Goal: Transaction & Acquisition: Download file/media

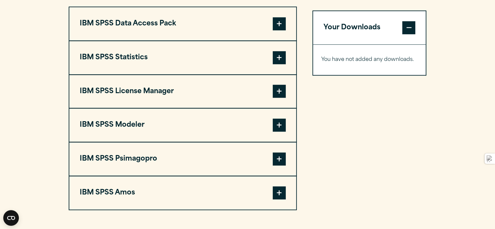
scroll to position [534, 0]
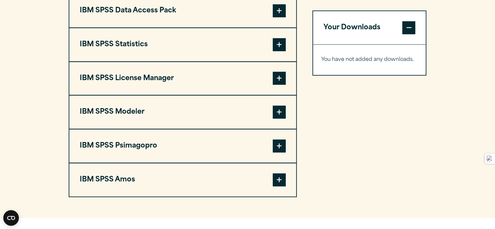
click at [13, 77] on section "Select your software downloads Use the table below to find and navigate to your…" at bounding box center [247, 44] width 495 height 345
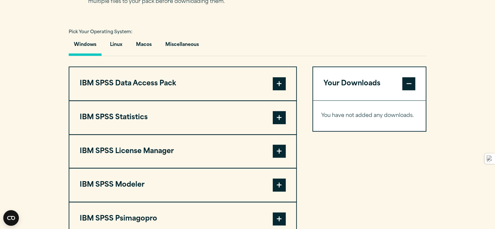
scroll to position [456, 0]
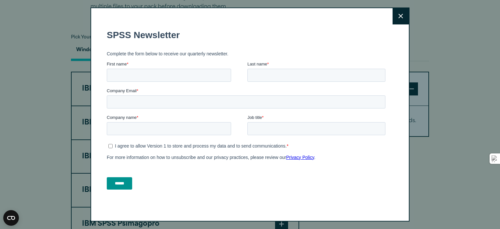
click at [400, 17] on icon at bounding box center [400, 16] width 5 height 5
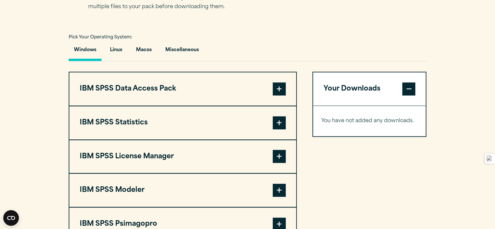
click at [315, 155] on div "Your Downloads You have not added any downloads. Download 0 Items" at bounding box center [370, 173] width 114 height 203
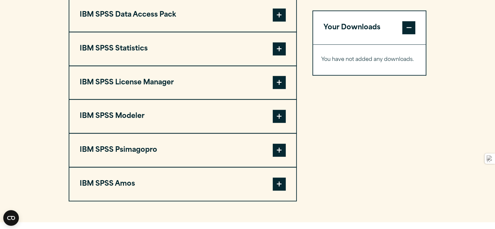
scroll to position [521, 0]
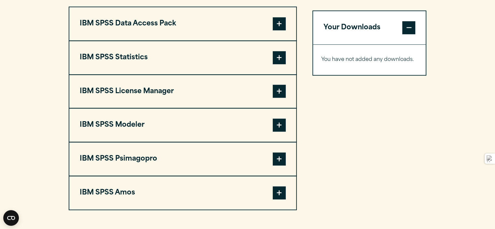
click at [281, 58] on span at bounding box center [279, 57] width 13 height 13
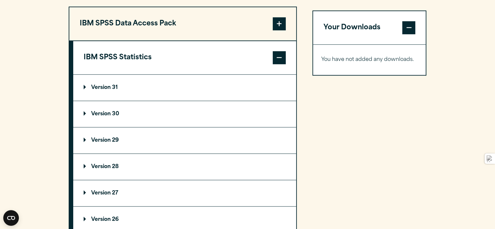
click at [81, 111] on summary "Version 30" at bounding box center [184, 114] width 223 height 26
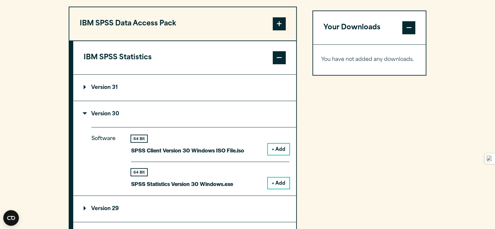
click at [277, 180] on button "+ Add" at bounding box center [278, 182] width 21 height 11
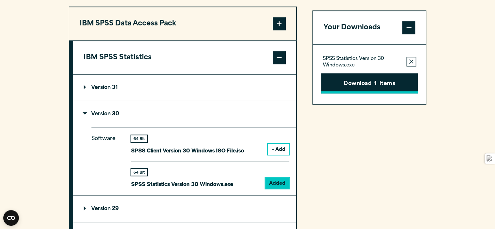
click at [378, 85] on button "Download 1 Items" at bounding box center [369, 83] width 97 height 20
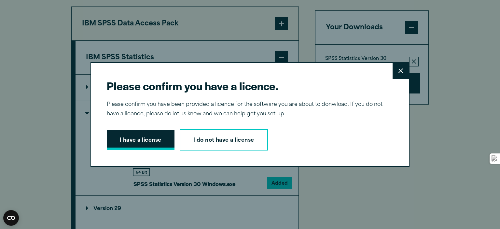
click at [158, 142] on button "I have a license" at bounding box center [141, 140] width 68 height 20
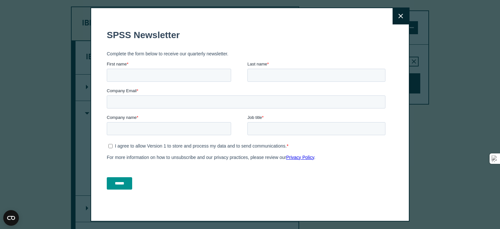
click at [367, 97] on div "Company Email *" at bounding box center [247, 97] width 281 height 21
click at [395, 20] on button "Close" at bounding box center [401, 16] width 16 height 16
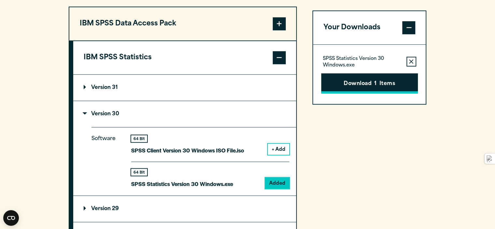
click at [366, 83] on button "Download 1 Items" at bounding box center [369, 83] width 97 height 20
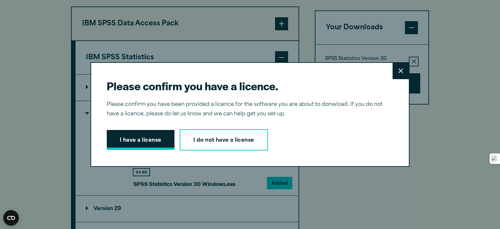
click at [143, 139] on button "I have a license" at bounding box center [141, 140] width 68 height 20
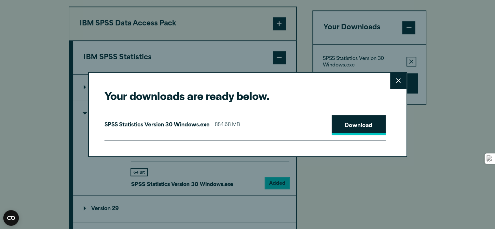
click at [364, 125] on link "Download" at bounding box center [359, 125] width 54 height 20
